Goal: Task Accomplishment & Management: Use online tool/utility

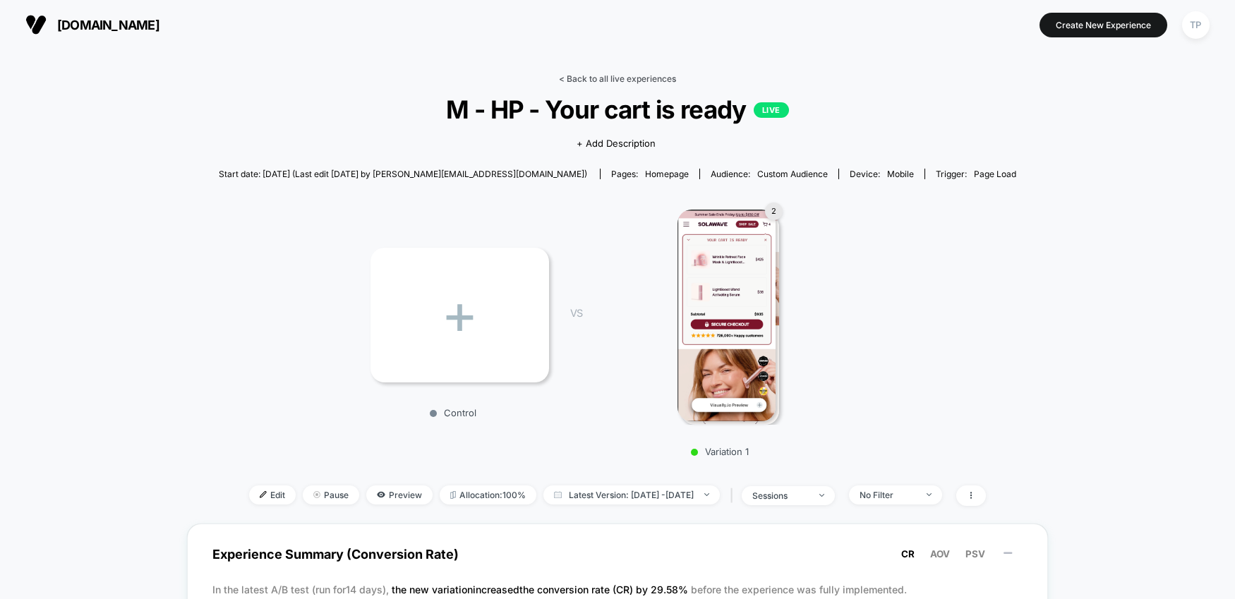
click at [569, 79] on link "< Back to all live experiences" at bounding box center [617, 78] width 117 height 11
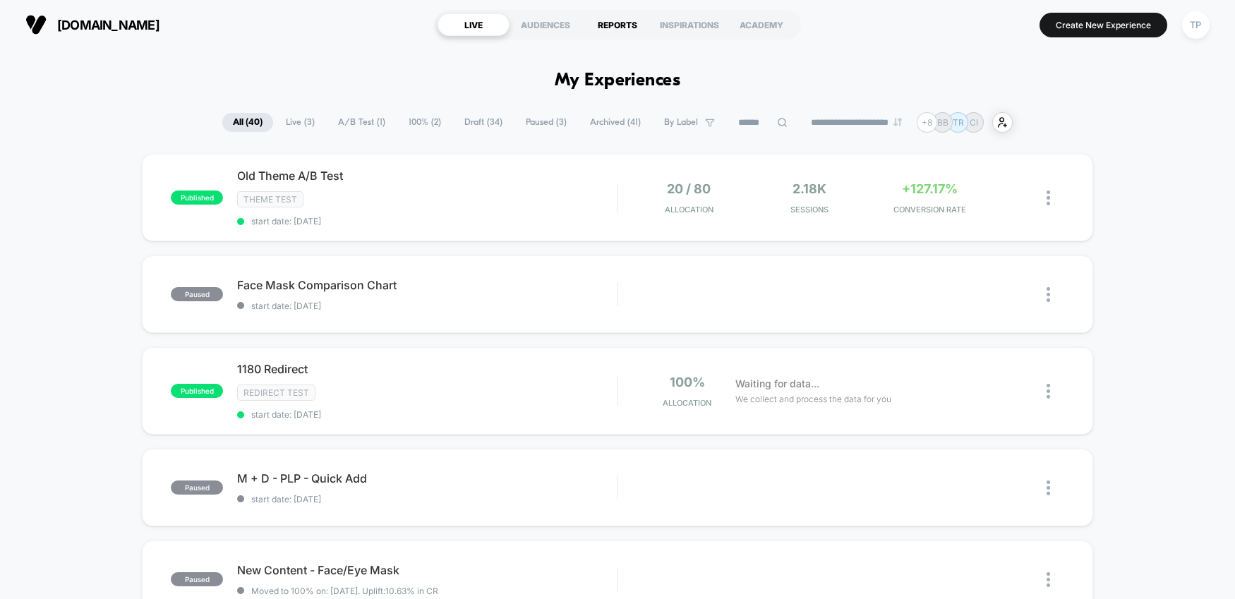
click at [620, 25] on div "REPORTS" at bounding box center [618, 24] width 72 height 23
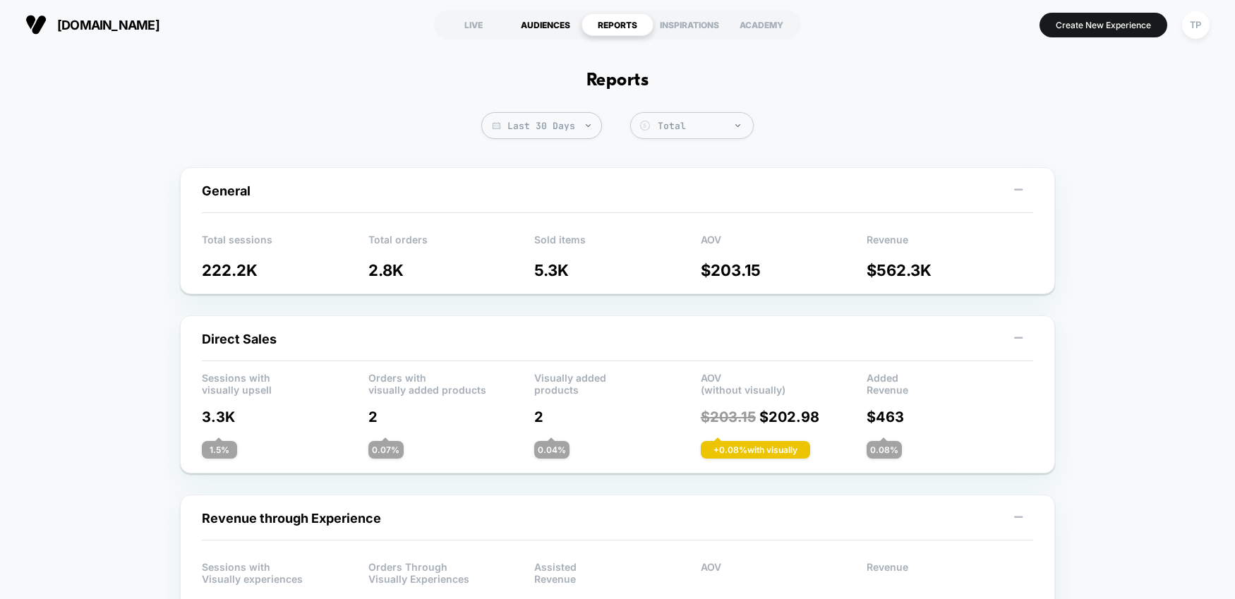
click at [529, 25] on div "AUDIENCES" at bounding box center [546, 24] width 72 height 23
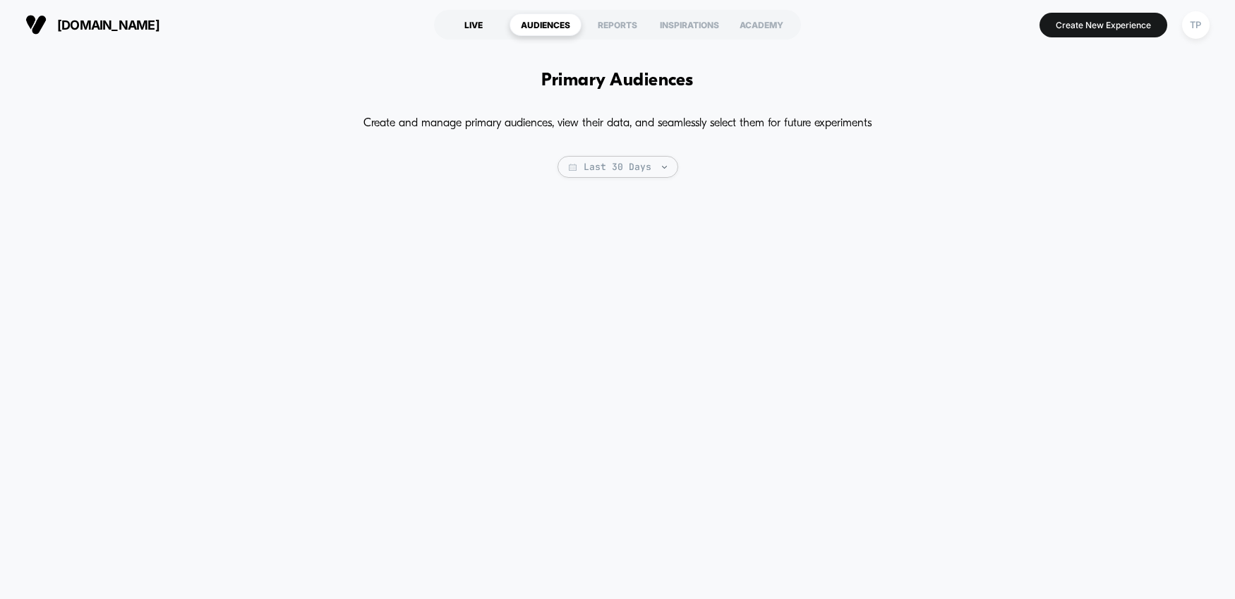
click at [467, 25] on div "LIVE" at bounding box center [474, 24] width 72 height 23
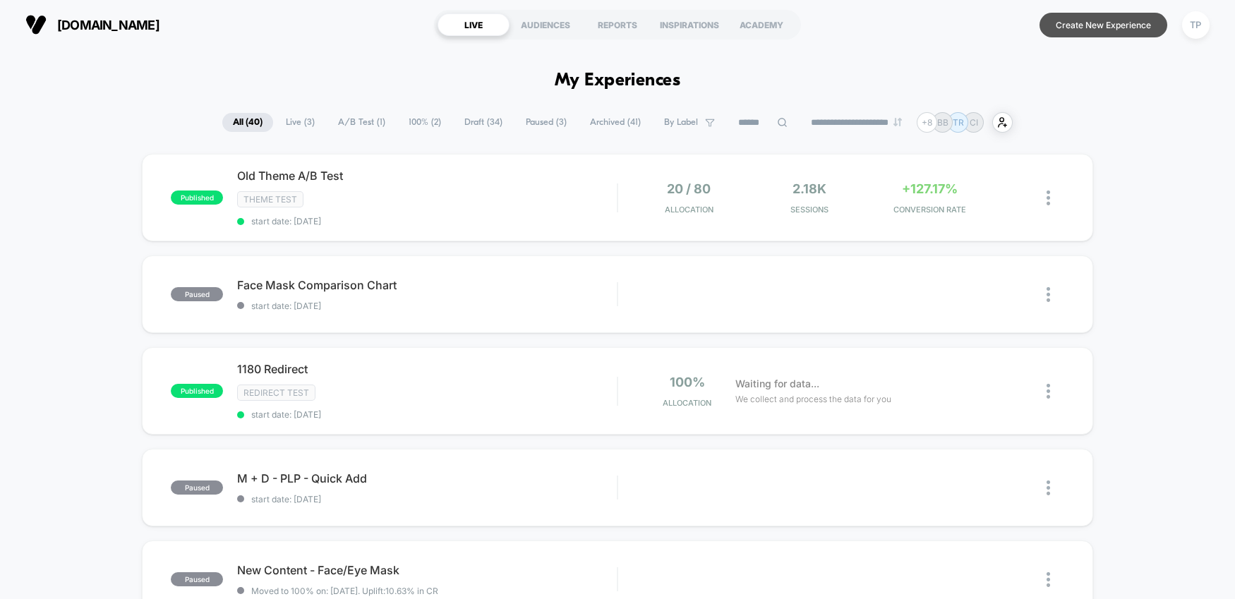
click at [1092, 25] on button "Create New Experience" at bounding box center [1104, 25] width 128 height 25
